Goal: Task Accomplishment & Management: Use online tool/utility

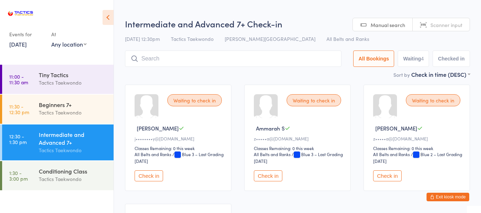
click at [147, 176] on button "Check in" at bounding box center [149, 176] width 29 height 11
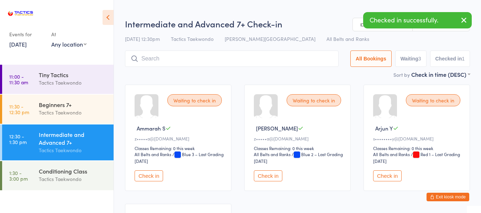
click at [387, 175] on button "Check in" at bounding box center [387, 176] width 29 height 11
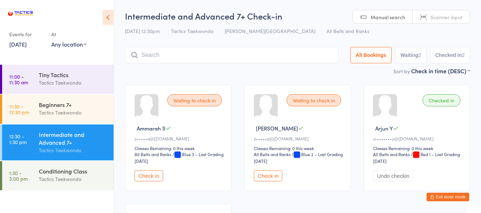
click at [151, 174] on button "Check in" at bounding box center [149, 176] width 29 height 11
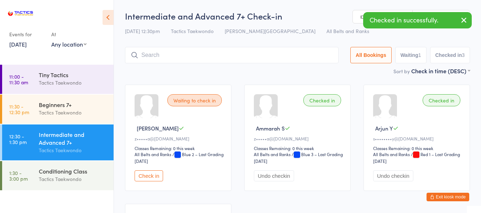
click at [145, 175] on button "Check in" at bounding box center [149, 176] width 29 height 11
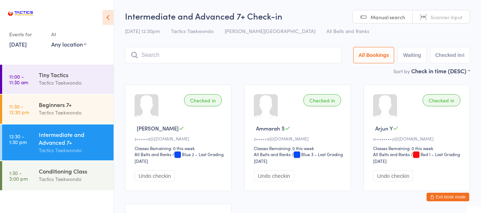
click at [22, 43] on link "[DATE]" at bounding box center [17, 44] width 17 height 8
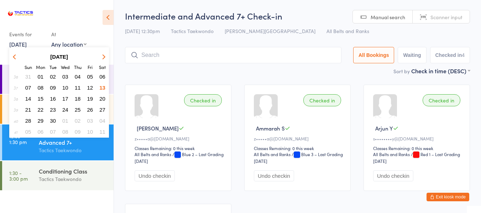
click at [88, 87] on span "12" at bounding box center [90, 88] width 6 height 6
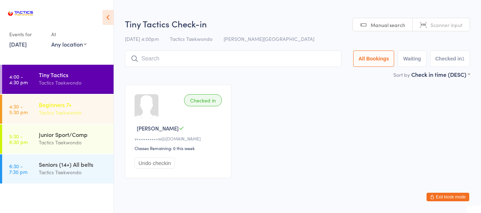
click at [66, 116] on div "Tactics Taekwondo" at bounding box center [73, 113] width 69 height 8
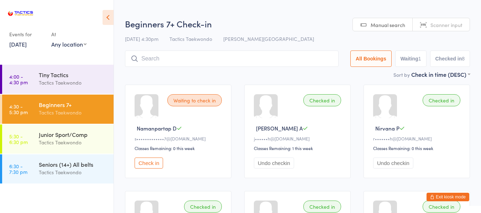
click at [155, 164] on button "Check in" at bounding box center [149, 163] width 29 height 11
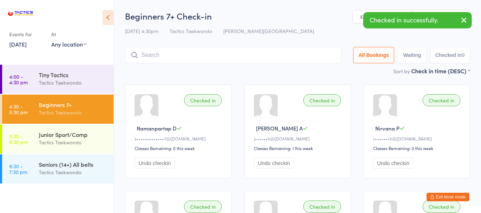
click at [435, 198] on button "Exit kiosk mode" at bounding box center [448, 197] width 43 height 9
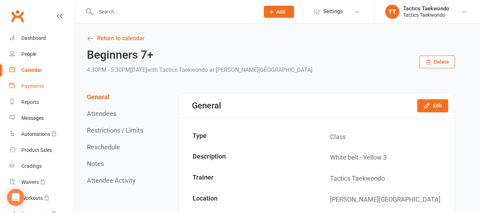
click at [40, 89] on div "Payments" at bounding box center [32, 86] width 22 height 6
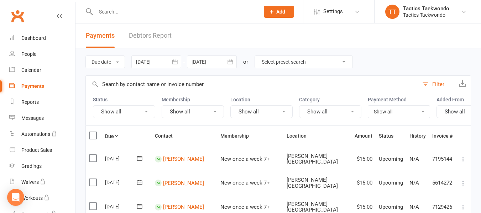
click at [171, 10] on input "text" at bounding box center [174, 12] width 161 height 10
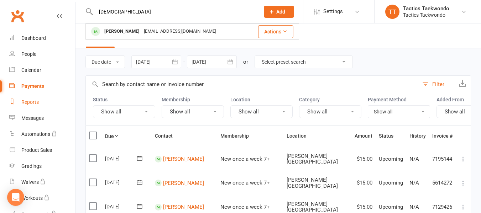
scroll to position [36, 0]
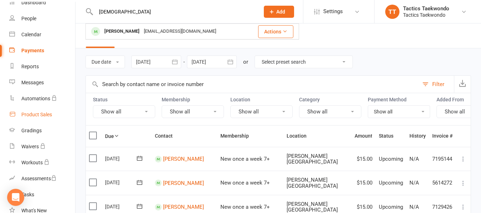
type input "ism"
click at [33, 114] on div "Product Sales" at bounding box center [36, 115] width 31 height 6
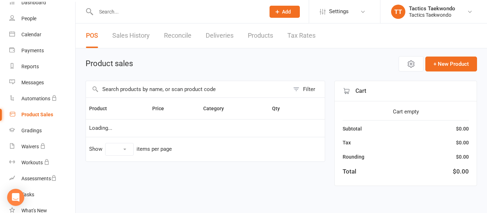
select select "50"
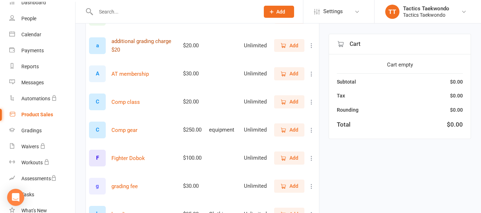
scroll to position [214, 0]
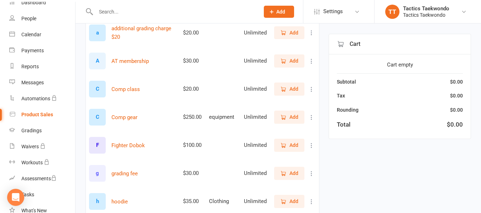
click at [293, 176] on span "Add" at bounding box center [294, 174] width 9 height 8
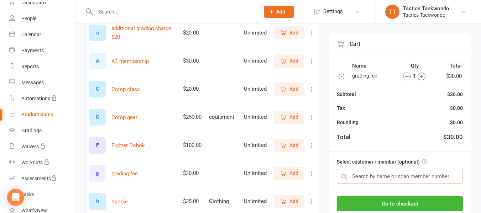
click at [367, 177] on input "text" at bounding box center [400, 176] width 126 height 15
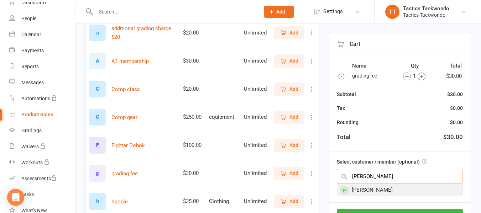
type input "ismael"
click at [368, 190] on div "Ismael Safi" at bounding box center [399, 191] width 125 height 12
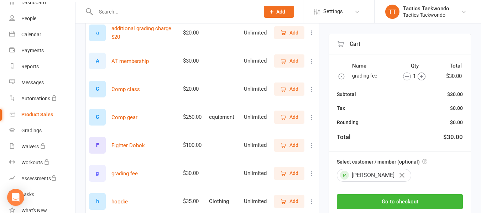
click at [115, 16] on input "text" at bounding box center [174, 12] width 161 height 10
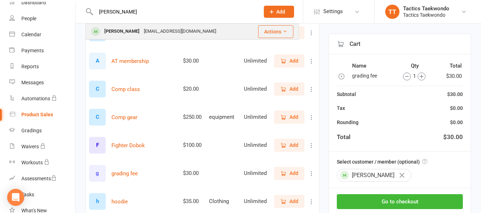
type input "harvey"
click at [119, 29] on div "Harvey Ng" at bounding box center [122, 31] width 40 height 10
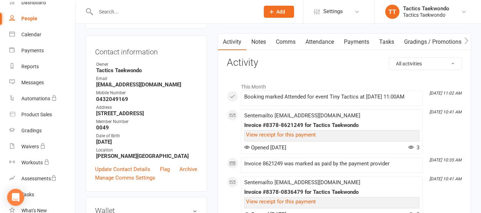
scroll to position [71, 0]
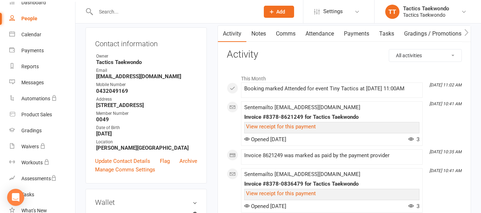
click at [163, 10] on input "text" at bounding box center [174, 12] width 161 height 10
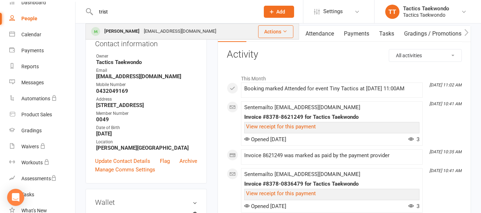
type input "trist"
click at [124, 29] on div "Tristan Tsetsang" at bounding box center [122, 31] width 40 height 10
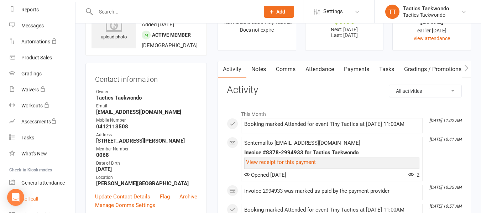
scroll to position [129, 0]
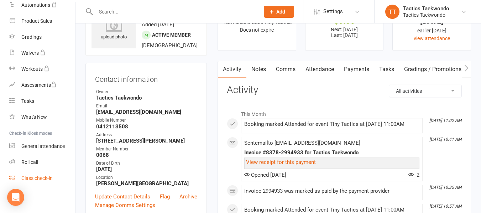
click at [47, 178] on div "Class check-in" at bounding box center [36, 179] width 31 height 6
